Goal: Task Accomplishment & Management: Use online tool/utility

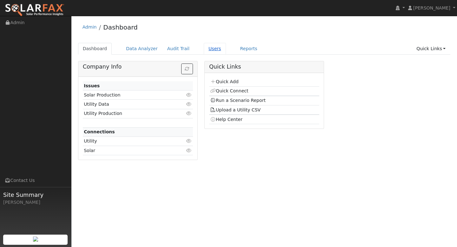
click at [205, 48] on link "Users" at bounding box center [215, 49] width 22 height 12
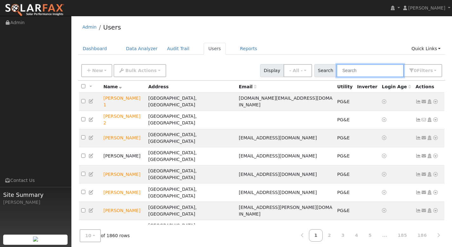
click at [360, 71] on input "text" at bounding box center [370, 70] width 67 height 13
paste input "Jacob Susa"
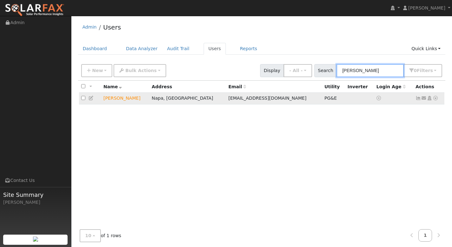
type input "Jacob Susa"
click at [434, 100] on icon at bounding box center [436, 98] width 6 height 4
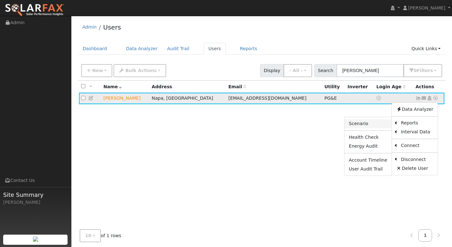
click at [379, 123] on link "Scenario" at bounding box center [368, 123] width 47 height 9
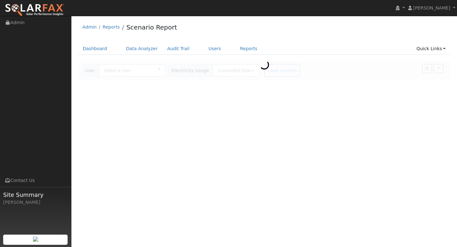
type input "[PERSON_NAME]"
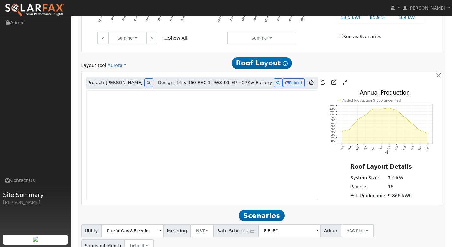
scroll to position [292, 0]
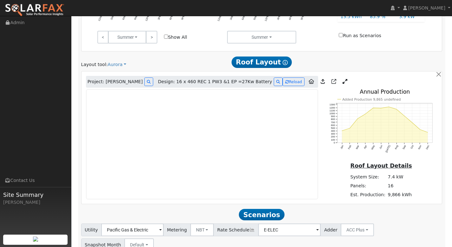
click at [343, 82] on icon at bounding box center [345, 81] width 5 height 5
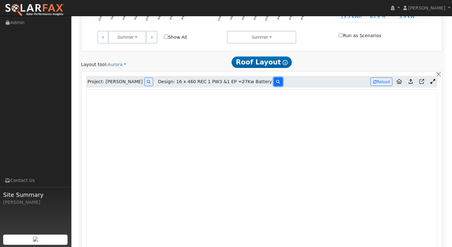
click at [276, 82] on icon at bounding box center [278, 82] width 4 height 4
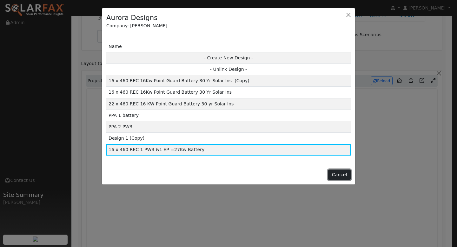
click at [339, 173] on button "Cancel" at bounding box center [339, 174] width 23 height 11
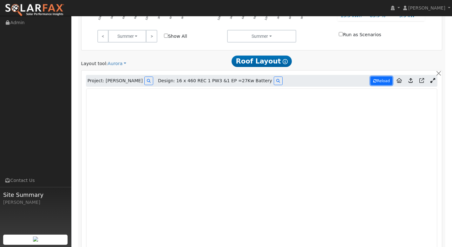
click at [379, 81] on button "Reload" at bounding box center [382, 80] width 22 height 9
click at [276, 81] on icon at bounding box center [278, 81] width 4 height 4
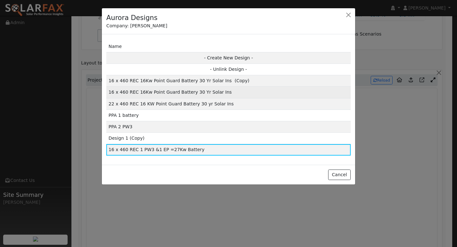
click at [208, 94] on td "16 x 460 REC 16Kw Point Guard Battery 30 Yr Solar Ins" at bounding box center [228, 92] width 244 height 11
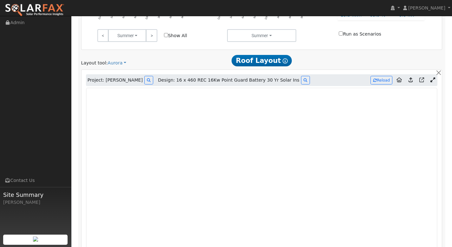
type input "10367"
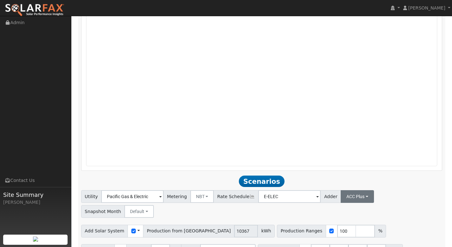
scroll to position [458, 0]
